Goal: Information Seeking & Learning: Learn about a topic

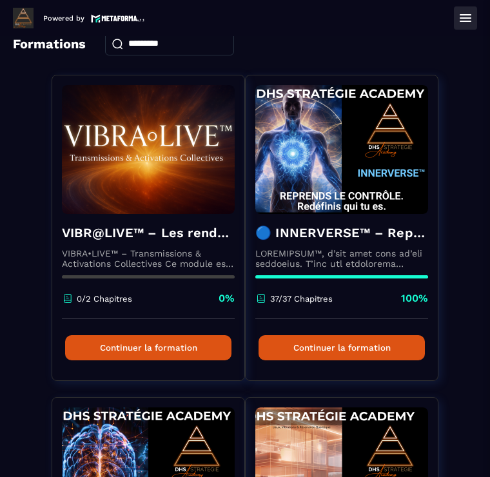
scroll to position [15, 0]
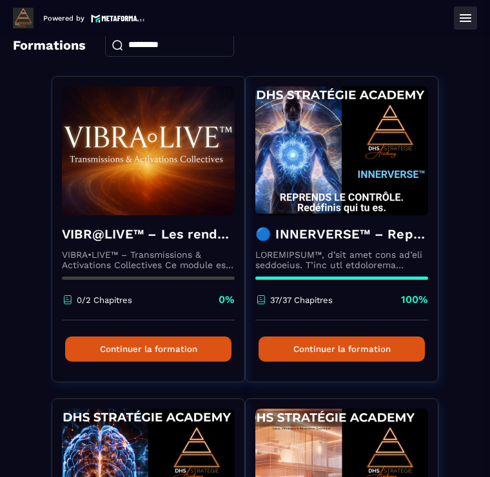
click at [358, 255] on p at bounding box center [341, 259] width 173 height 21
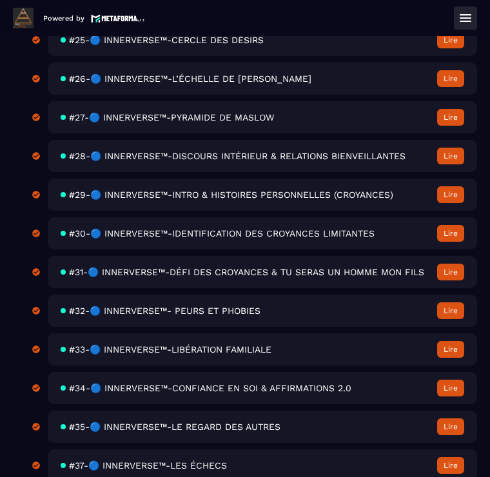
scroll to position [1409, 0]
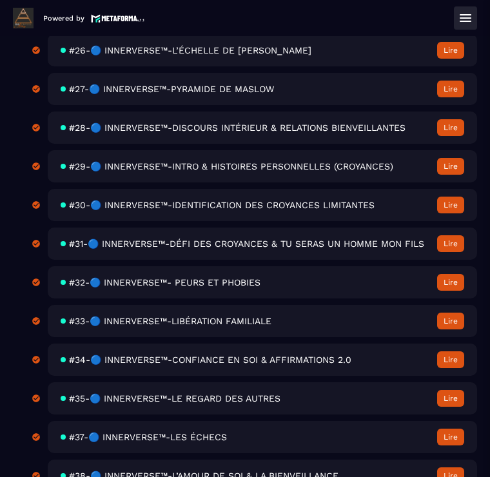
click at [372, 334] on div "#33-🔵 INNERVERSE™-LIBÉRATION FAMILIALE Lire" at bounding box center [262, 321] width 429 height 32
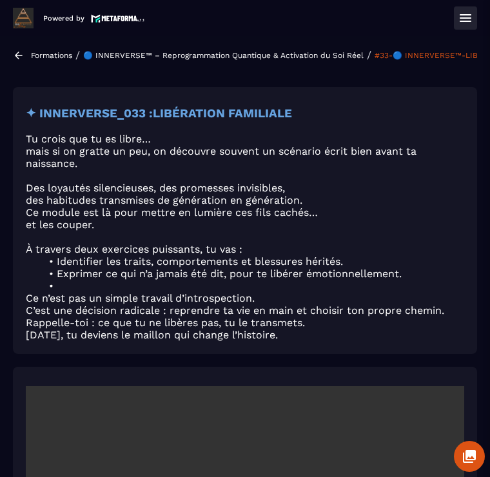
click at [9, 50] on section "Formations Questions Communauté Événements Formations / 🔵 INNERVERSE™ – Reprogr…" at bounding box center [245, 256] width 490 height 441
click at [30, 48] on section "Formations Questions Communauté Événements Formations / 🔵 INNERVERSE™ – Reprogr…" at bounding box center [245, 256] width 490 height 441
click at [23, 53] on icon at bounding box center [19, 56] width 12 height 12
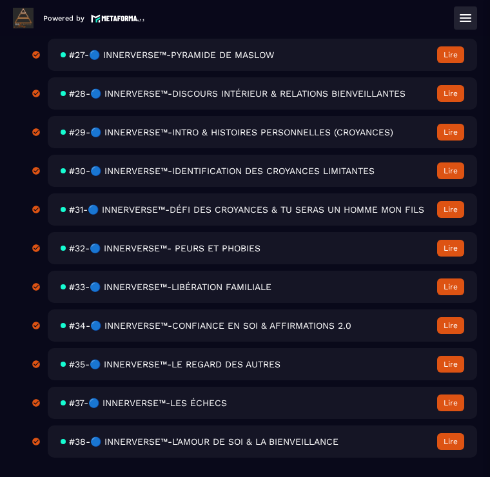
scroll to position [1464, 0]
click at [234, 290] on span "#33-🔵 INNERVERSE™-LIBÉRATION FAMILIALE" at bounding box center [170, 287] width 202 height 10
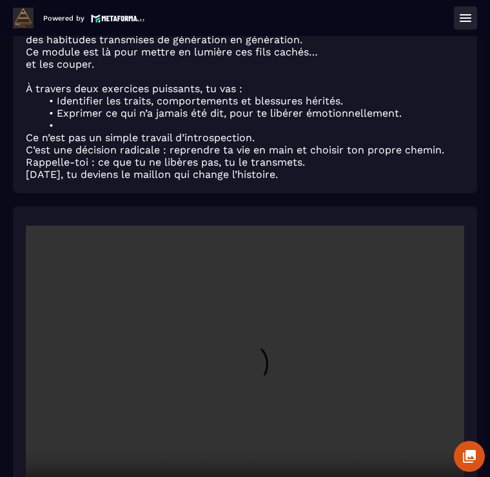
scroll to position [160, 0]
click at [241, 367] on video at bounding box center [245, 372] width 438 height 292
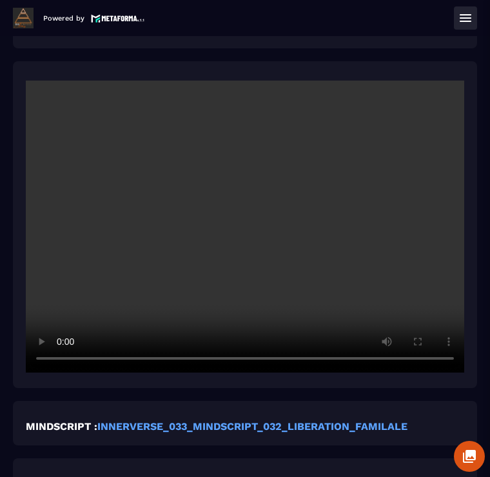
scroll to position [305, 0]
click at [169, 273] on video at bounding box center [245, 227] width 438 height 292
click at [240, 231] on video at bounding box center [245, 227] width 438 height 292
